Goal: Information Seeking & Learning: Learn about a topic

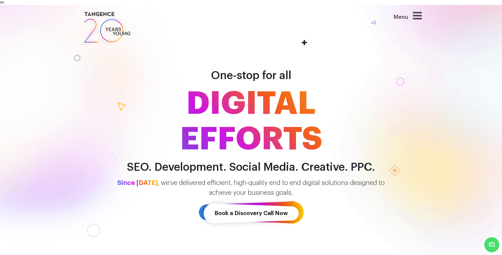
click at [420, 18] on icon at bounding box center [417, 15] width 9 height 10
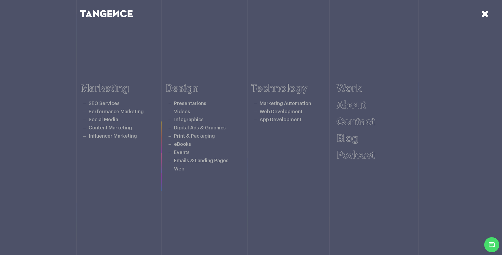
click at [485, 16] on icon at bounding box center [485, 14] width 8 height 10
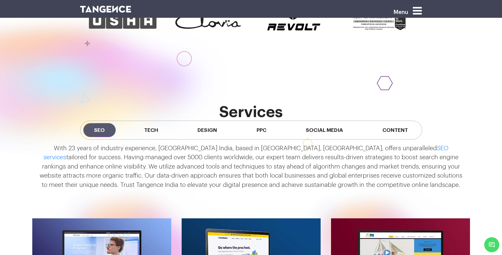
scroll to position [447, 0]
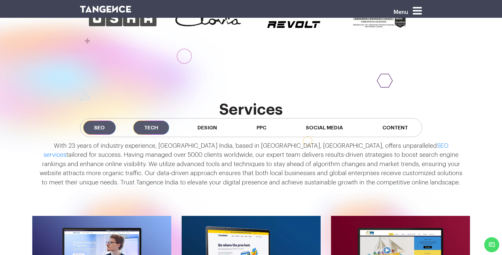
click at [147, 129] on span "Tech" at bounding box center [151, 128] width 36 height 14
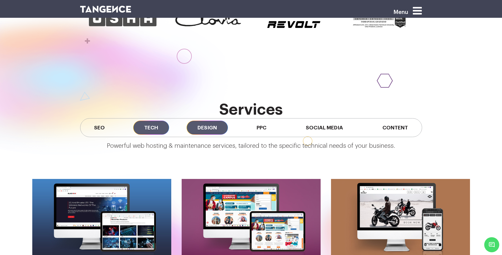
click at [204, 131] on span "Design" at bounding box center [207, 128] width 41 height 14
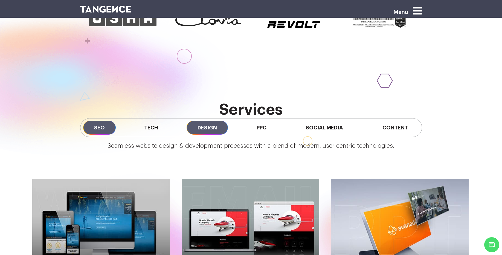
click at [103, 127] on span "SEO" at bounding box center [99, 128] width 33 height 14
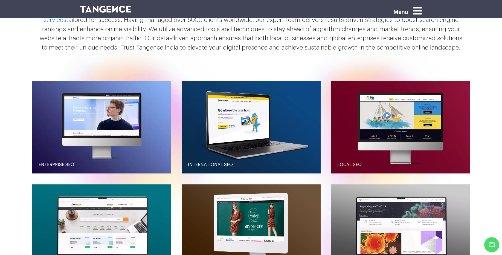
scroll to position [580, 0]
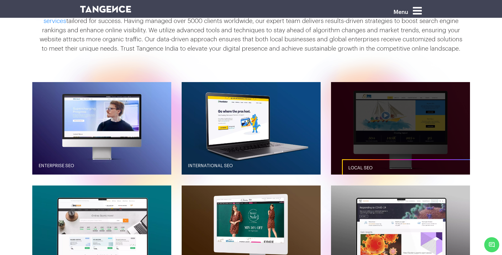
click at [369, 163] on link "Local SEO" at bounding box center [411, 168] width 139 height 18
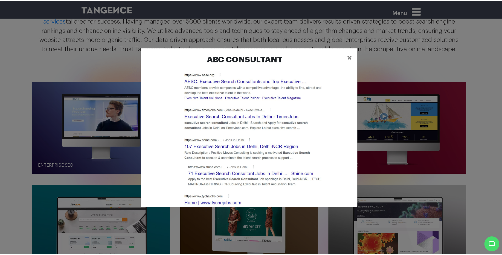
scroll to position [373, 0]
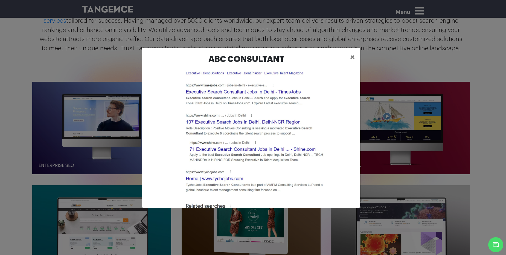
drag, startPoint x: 361, startPoint y: 153, endPoint x: 366, endPoint y: 111, distance: 42.1
click at [351, 57] on span "×" at bounding box center [352, 57] width 5 height 8
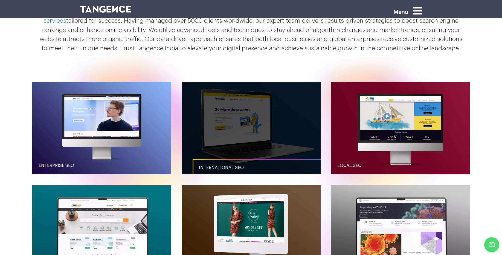
click at [247, 114] on link "button" at bounding box center [251, 128] width 139 height 93
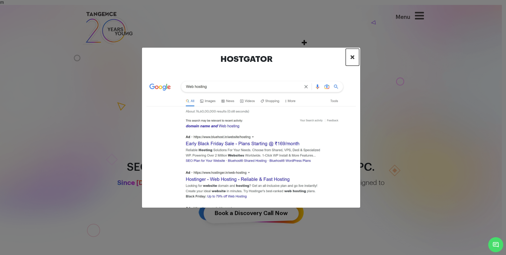
click at [352, 59] on span "×" at bounding box center [352, 57] width 5 height 8
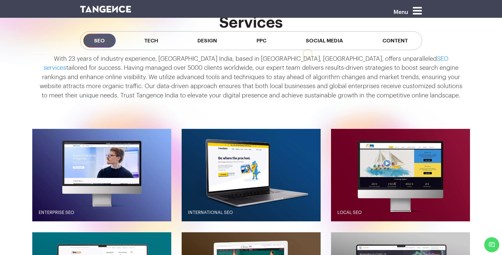
scroll to position [533, 0]
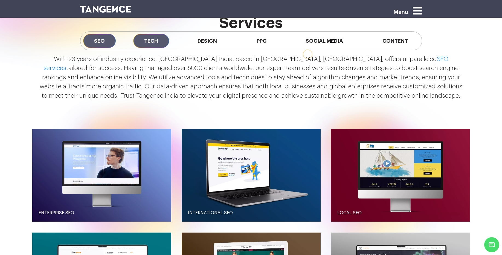
click at [146, 38] on span "Tech" at bounding box center [151, 41] width 36 height 14
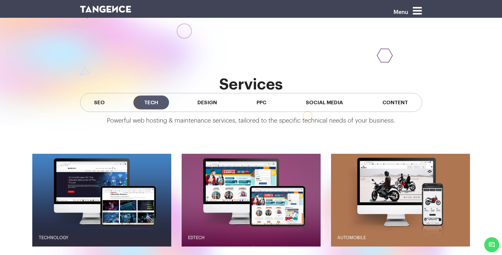
scroll to position [457, 0]
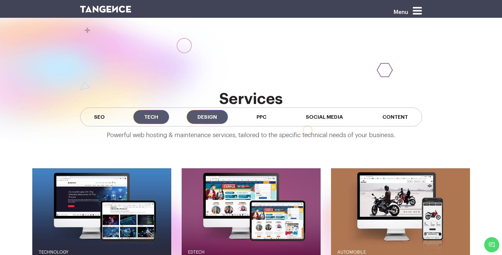
click at [202, 118] on span "Design" at bounding box center [207, 117] width 41 height 14
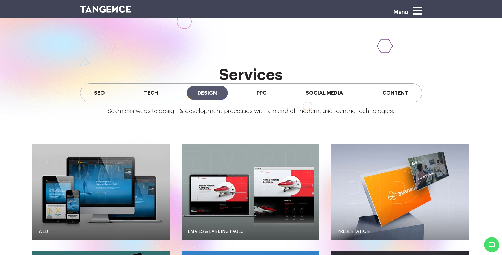
scroll to position [476, 0]
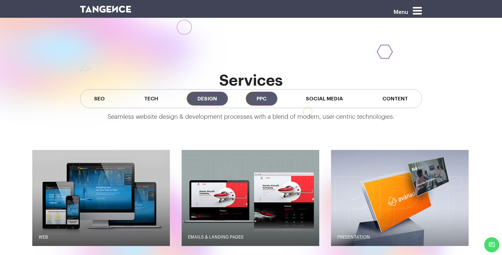
click at [263, 103] on span "PPC" at bounding box center [262, 99] width 32 height 14
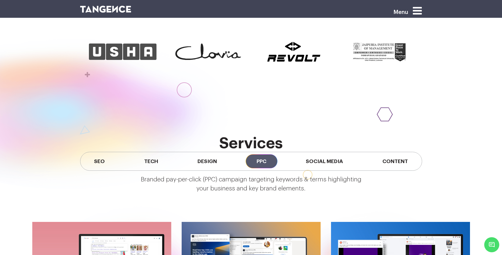
scroll to position [418, 0]
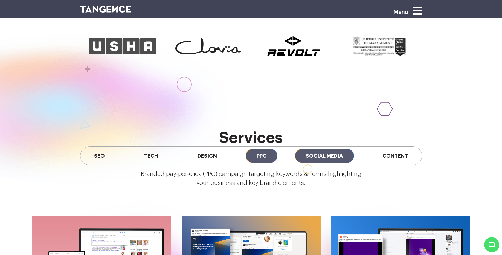
click at [321, 151] on span "Social Media" at bounding box center [324, 156] width 59 height 14
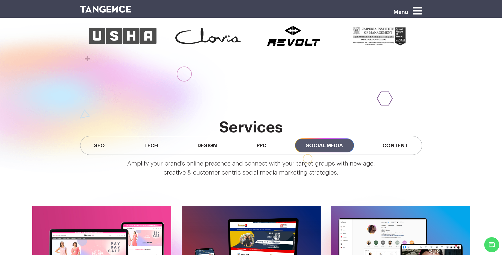
scroll to position [413, 0]
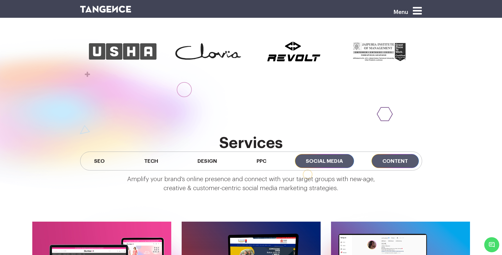
click at [392, 160] on span "Content" at bounding box center [394, 161] width 47 height 14
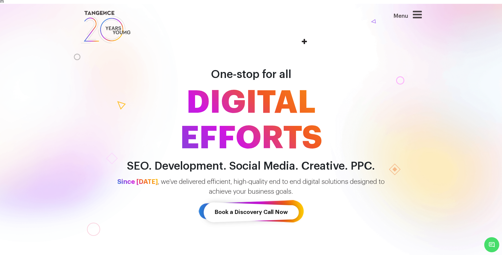
scroll to position [0, 0]
